Goal: Task Accomplishment & Management: Complete application form

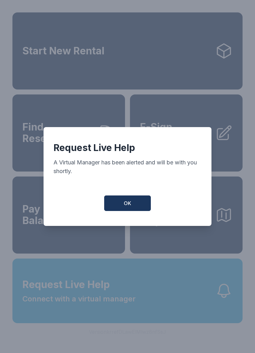
click at [129, 202] on button "OK" at bounding box center [127, 204] width 47 height 16
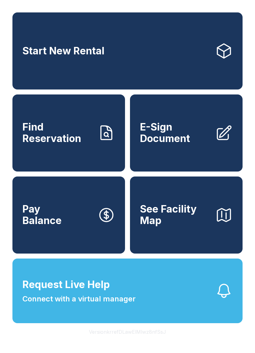
click at [74, 279] on button "Request Live Help Connect with a virtual manager" at bounding box center [127, 291] width 230 height 65
click at [19, 273] on button "Request Live Help Connect with a virtual manager" at bounding box center [127, 291] width 230 height 65
click at [12, 279] on div "Request Live Help A Virtual Manager has been alerted and will be with you short…" at bounding box center [127, 176] width 255 height 353
click at [167, 152] on link "E-Sign Document" at bounding box center [186, 133] width 113 height 77
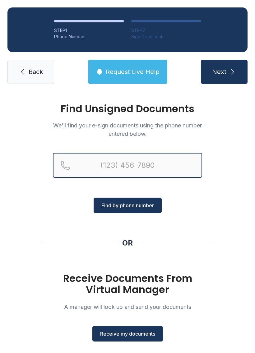
click at [105, 172] on input "Reservation phone number" at bounding box center [127, 165] width 149 height 25
type input "("
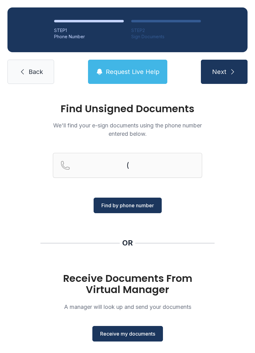
click at [221, 209] on div "Find Unsigned Documents We'll find your e-sign documents using the phone number…" at bounding box center [127, 228] width 255 height 275
click at [138, 337] on span "Receive my documents" at bounding box center [127, 333] width 55 height 7
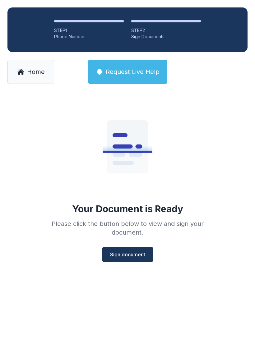
click at [130, 255] on span "Sign document" at bounding box center [127, 254] width 35 height 7
click at [74, 184] on div "Your Document is Ready Please click the button below to view and sign your docu…" at bounding box center [127, 179] width 179 height 166
click at [14, 166] on div "Your Document is Ready Please click the button below to view and sign your docu…" at bounding box center [127, 189] width 255 height 196
click at [79, 334] on main "Your Document is Ready Please click the button below to view and sign your docu…" at bounding box center [127, 222] width 255 height 262
